Goal: Information Seeking & Learning: Find specific fact

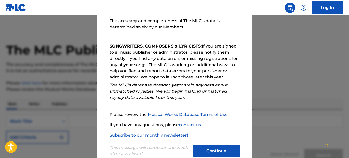
scroll to position [78, 0]
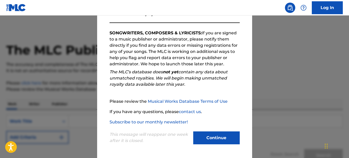
click at [209, 137] on button "Continue" at bounding box center [216, 137] width 46 height 13
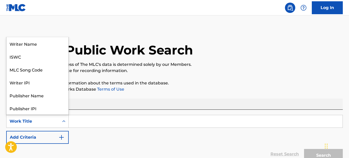
click at [64, 120] on icon "Search Form" at bounding box center [63, 121] width 5 height 5
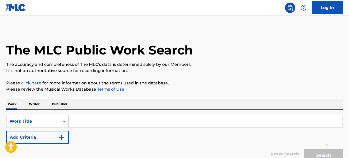
click at [221, 67] on p "The accuracy and completeness of The MLC's data is determined solely by our Mem…" at bounding box center [174, 64] width 336 height 6
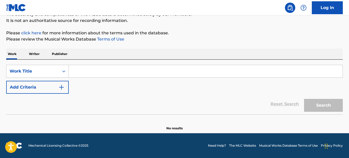
scroll to position [24, 0]
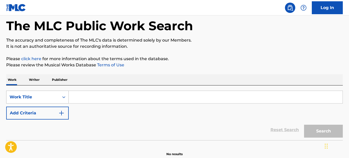
click at [46, 93] on div "Work Title" at bounding box center [32, 97] width 53 height 10
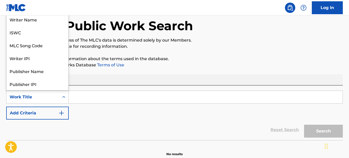
scroll to position [26, 0]
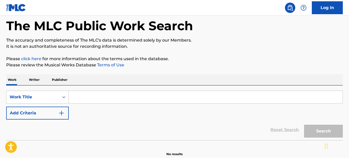
click at [96, 100] on input "Search Form" at bounding box center [206, 97] width 274 height 12
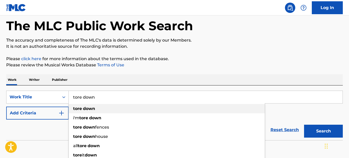
click at [94, 109] on strong "down" at bounding box center [89, 108] width 12 height 5
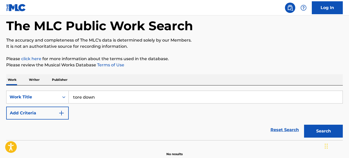
click at [324, 131] on button "Search" at bounding box center [323, 131] width 39 height 13
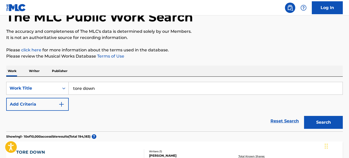
scroll to position [0, 0]
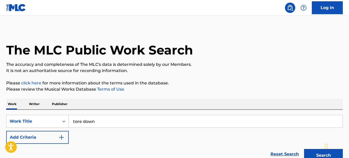
click at [116, 123] on input "tore down" at bounding box center [206, 121] width 274 height 12
click at [326, 153] on div "Chat Widget" at bounding box center [336, 145] width 26 height 25
click at [322, 154] on button "Search" at bounding box center [323, 155] width 39 height 13
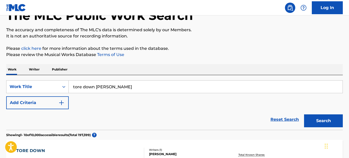
scroll to position [26, 0]
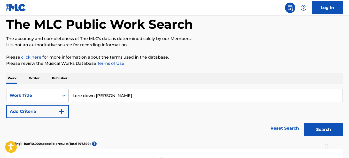
click at [62, 113] on img "Search Form" at bounding box center [61, 111] width 6 height 6
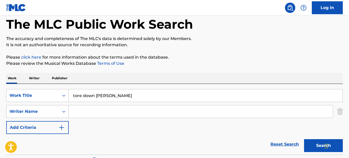
click at [63, 112] on icon "Search Form" at bounding box center [63, 112] width 3 height 2
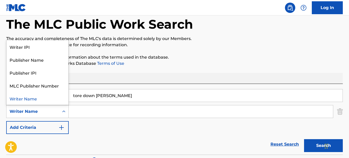
click at [130, 133] on div "SearchWithCriteriaacc8103f-d39f-4b5c-901a-5d253be1e1b3 Work Title tore down [PE…" at bounding box center [174, 111] width 336 height 45
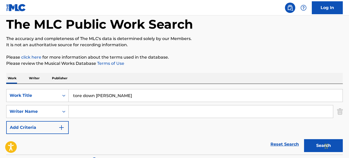
click at [313, 147] on button "Search" at bounding box center [323, 145] width 39 height 13
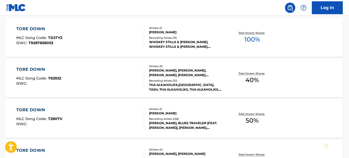
scroll to position [0, 0]
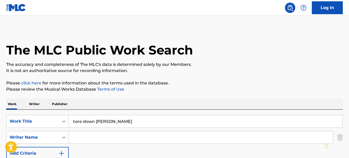
drag, startPoint x: 95, startPoint y: 121, endPoint x: 137, endPoint y: 121, distance: 42.1
click at [137, 121] on input "tore down [PERSON_NAME]" at bounding box center [206, 121] width 274 height 12
paste input "QZPJ32487951"
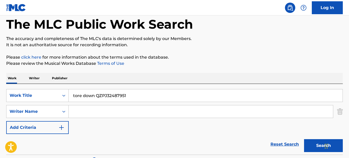
type input "tore down QZPJ32487951"
click at [316, 144] on button "Search" at bounding box center [323, 145] width 39 height 13
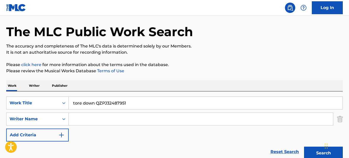
scroll to position [0, 0]
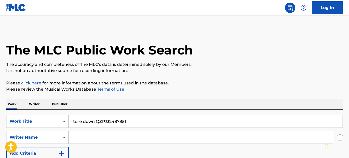
click at [60, 104] on p "Publisher" at bounding box center [59, 104] width 19 height 11
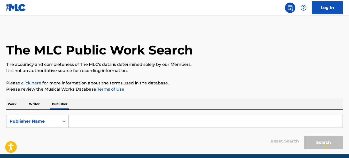
click at [80, 121] on input "Search Form" at bounding box center [206, 121] width 274 height 12
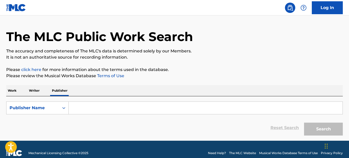
scroll to position [21, 0]
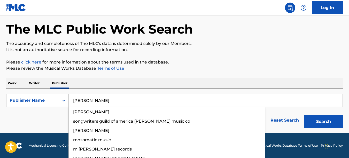
type input "[PERSON_NAME]"
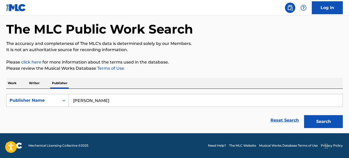
click at [311, 120] on button "Search" at bounding box center [323, 121] width 39 height 13
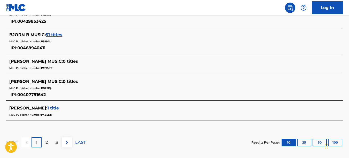
scroll to position [304, 0]
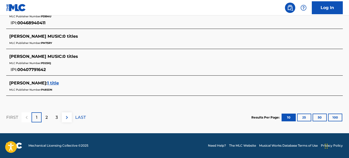
click at [49, 116] on div "2" at bounding box center [47, 117] width 10 height 10
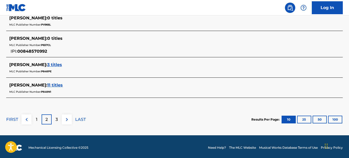
scroll to position [292, 0]
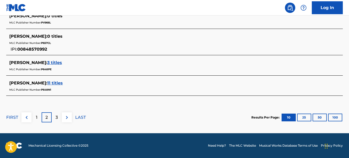
click at [56, 117] on p "3" at bounding box center [57, 117] width 2 height 6
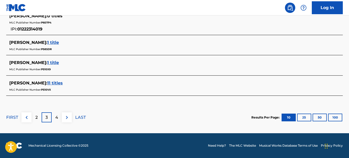
click at [58, 119] on div "4" at bounding box center [57, 117] width 10 height 10
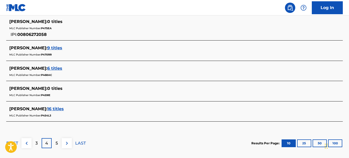
scroll to position [286, 0]
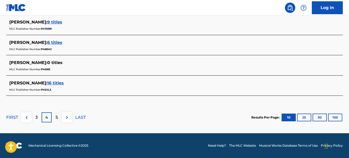
click at [58, 117] on p "5" at bounding box center [57, 117] width 2 height 6
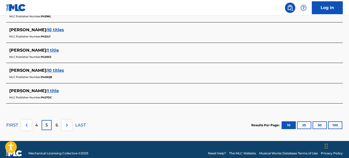
scroll to position [292, 0]
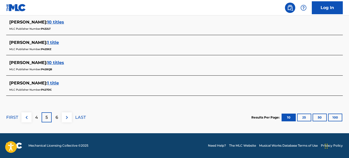
click at [58, 117] on div "6" at bounding box center [57, 117] width 10 height 10
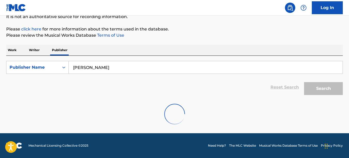
scroll to position [279, 0]
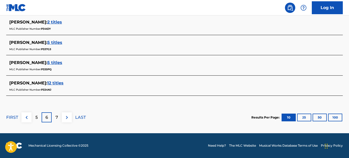
click at [81, 117] on p "LAST" at bounding box center [80, 117] width 11 height 6
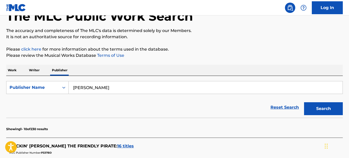
scroll to position [34, 0]
click at [16, 71] on p "Work" at bounding box center [12, 70] width 12 height 11
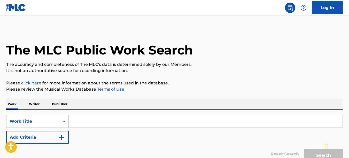
click at [96, 121] on input "Search Form" at bounding box center [206, 121] width 274 height 12
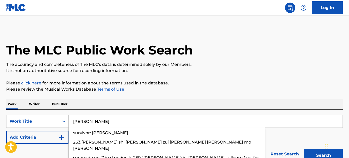
type input "[PERSON_NAME]"
click at [304, 149] on button "Search" at bounding box center [323, 155] width 39 height 13
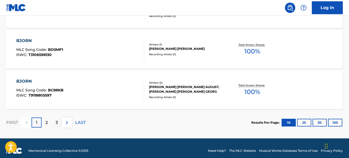
scroll to position [474, 0]
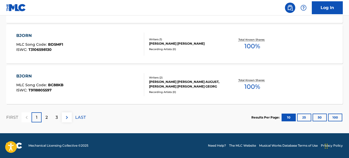
click at [77, 116] on p "LAST" at bounding box center [80, 117] width 11 height 6
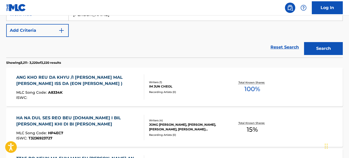
scroll to position [0, 0]
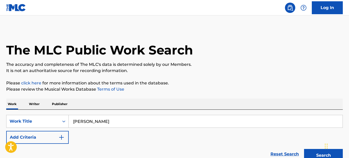
click at [290, 8] on img at bounding box center [290, 8] width 6 height 6
